Goal: Task Accomplishment & Management: Manage account settings

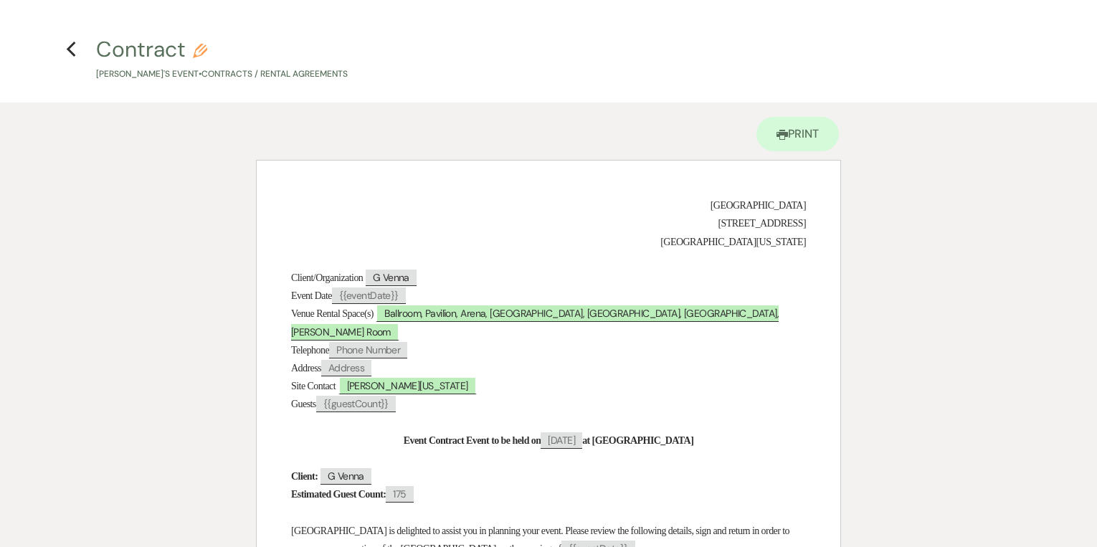
select select "22"
click at [75, 47] on icon "Previous" at bounding box center [71, 49] width 11 height 17
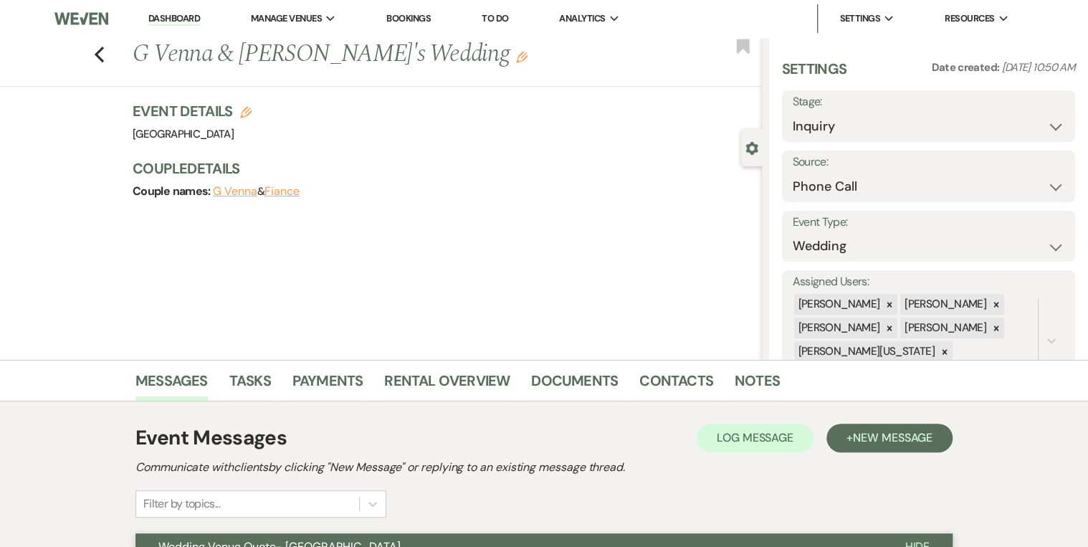
click at [411, 19] on link "Bookings" at bounding box center [408, 18] width 44 height 12
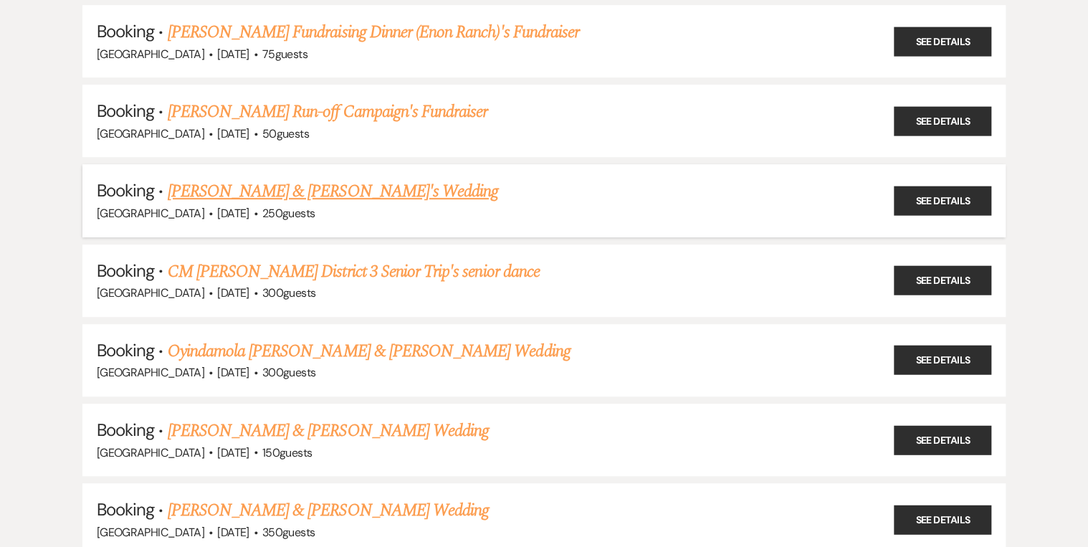
scroll to position [344, 0]
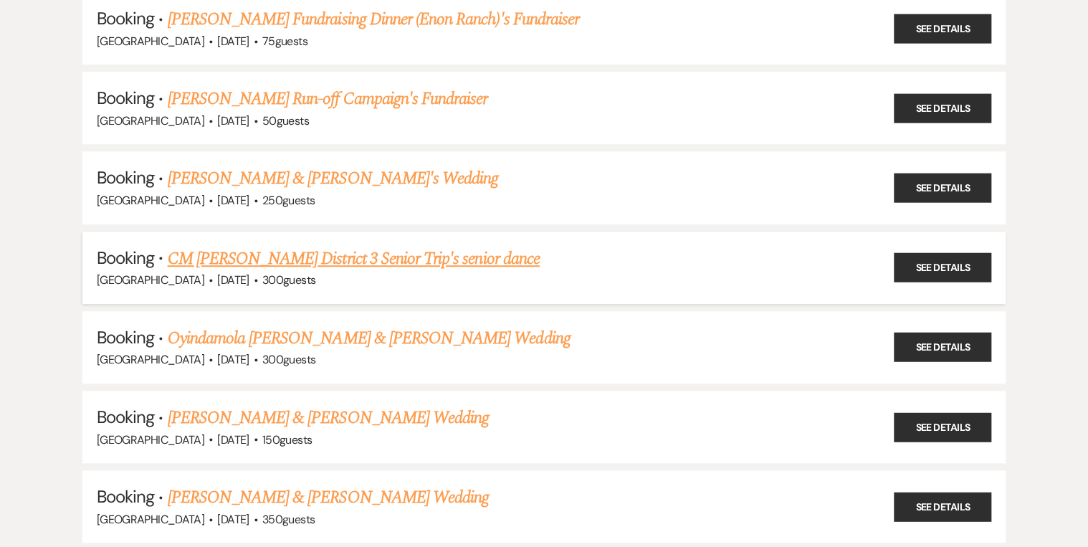
click at [264, 257] on link "CM [PERSON_NAME] District 3 Senior Trip's senior dance" at bounding box center [354, 259] width 372 height 26
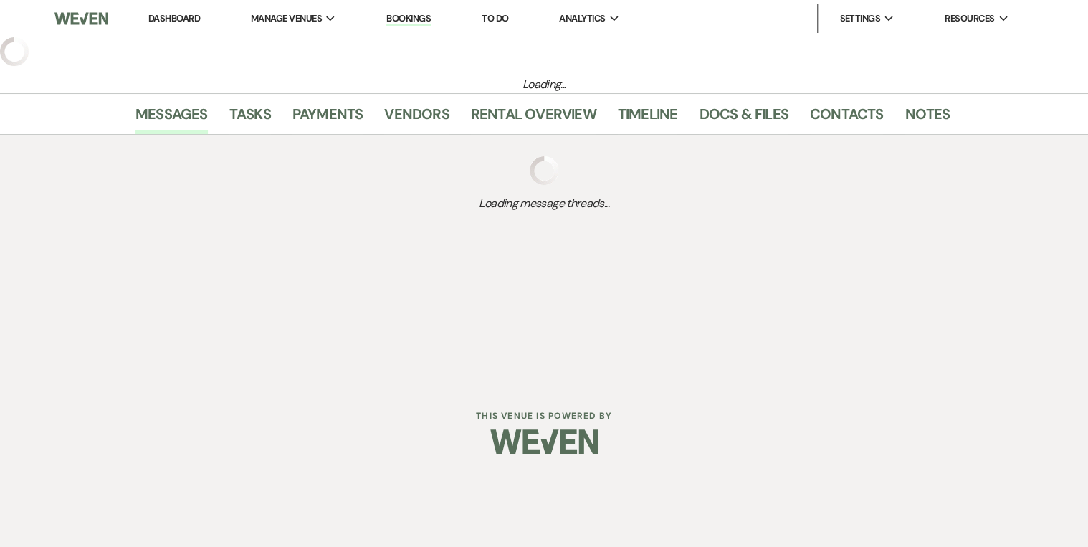
select select "14"
select select "13"
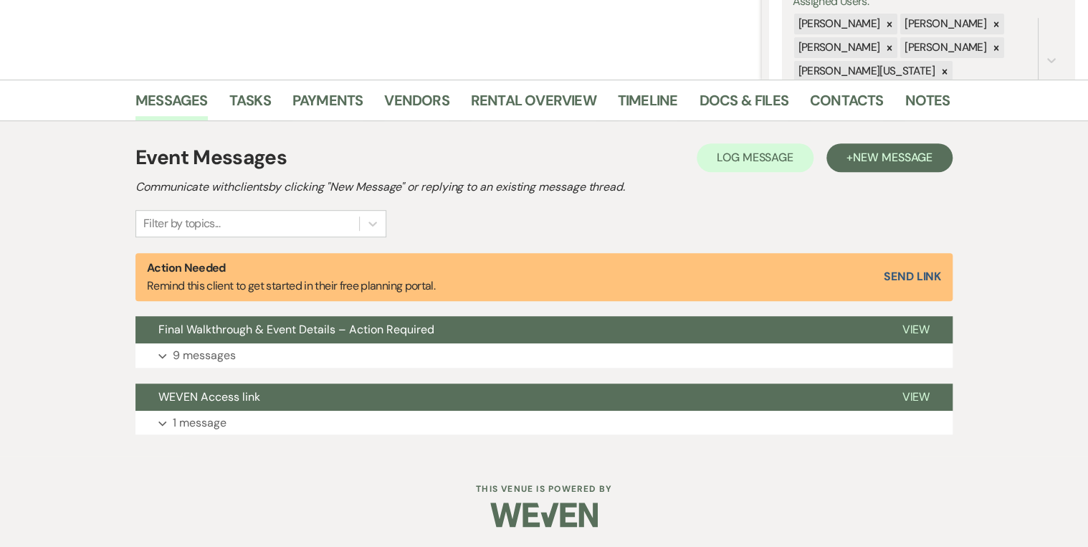
scroll to position [281, 0]
click at [235, 331] on span "Final Walkthrough & Event Details – Action Required" at bounding box center [296, 328] width 276 height 15
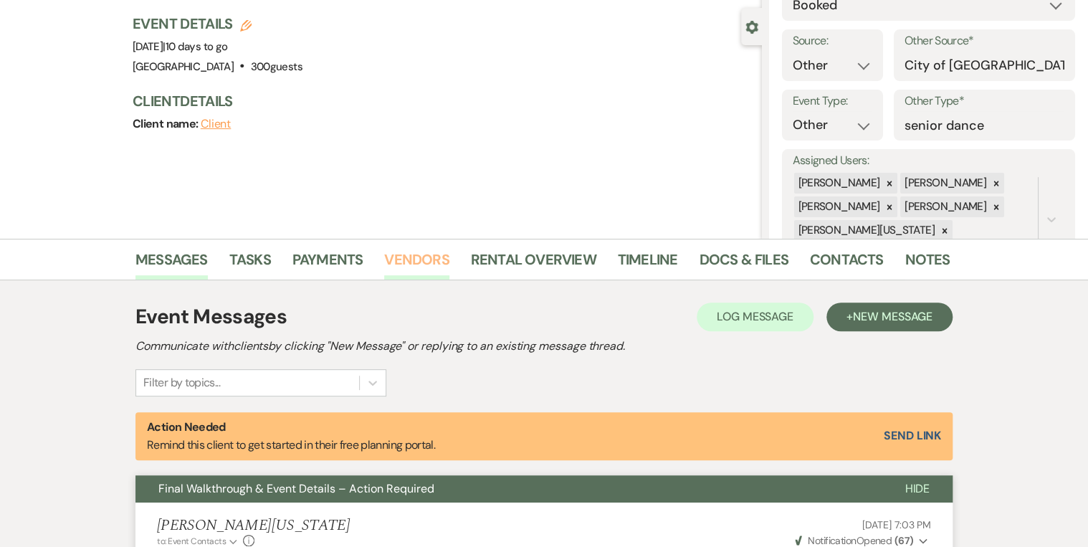
scroll to position [0, 0]
